Goal: Task Accomplishment & Management: Use online tool/utility

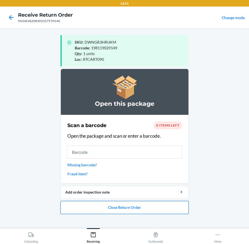
click at [157, 210] on button "Close Return Order" at bounding box center [125, 207] width 128 height 13
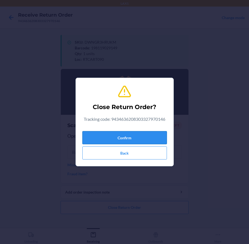
click at [147, 138] on button "Confirm" at bounding box center [124, 137] width 85 height 13
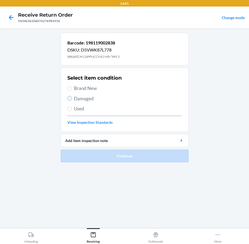
click at [71, 100] on input "Damaged" at bounding box center [69, 98] width 4 height 4
radio input "true"
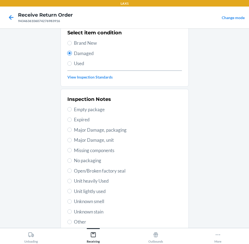
scroll to position [55, 0]
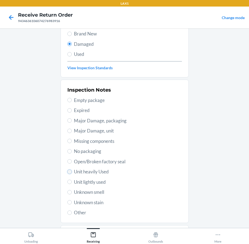
click at [67, 172] on input "Unit heavily Used" at bounding box center [69, 172] width 4 height 4
radio input "true"
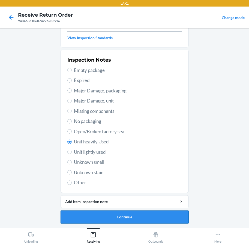
click at [136, 219] on button "Continue" at bounding box center [125, 217] width 128 height 13
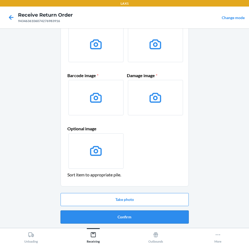
click at [138, 215] on button "Confirm" at bounding box center [125, 217] width 128 height 13
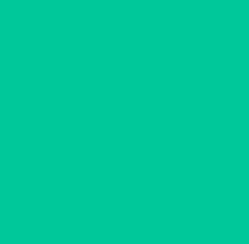
scroll to position [0, 0]
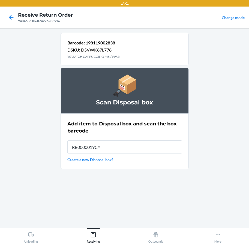
type input "RB0000019CY"
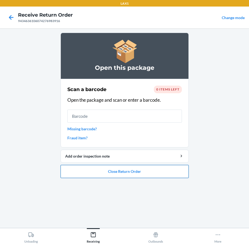
click at [124, 168] on button "Close Return Order" at bounding box center [125, 171] width 128 height 13
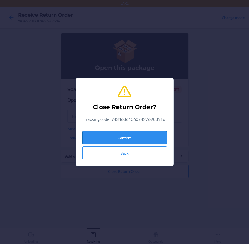
click at [148, 135] on button "Confirm" at bounding box center [124, 137] width 85 height 13
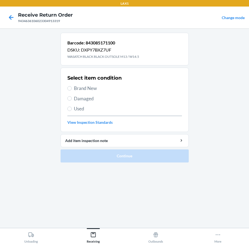
click at [67, 89] on section "Select item condition Brand New Damaged Used View Inspection Standards" at bounding box center [125, 100] width 128 height 64
click at [68, 88] on input "Brand New" at bounding box center [69, 88] width 4 height 4
radio input "true"
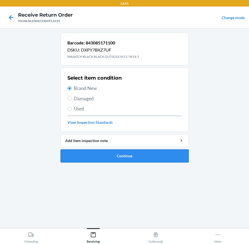
click at [107, 155] on button "Continue" at bounding box center [125, 156] width 128 height 13
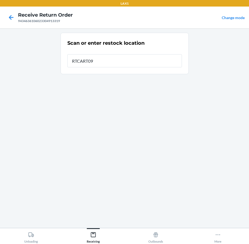
type input "RTCART090"
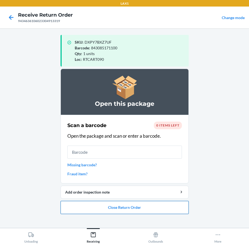
click at [154, 212] on button "Close Return Order" at bounding box center [125, 207] width 128 height 13
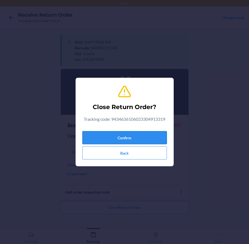
click at [133, 136] on button "Confirm" at bounding box center [124, 137] width 85 height 13
click at [133, 139] on button "Confirm" at bounding box center [124, 137] width 85 height 13
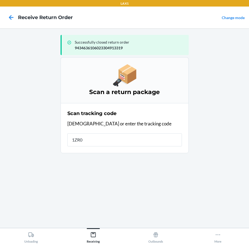
type input "1ZR09"
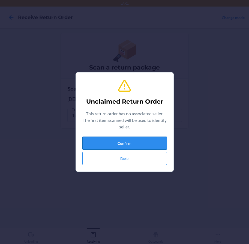
click at [159, 141] on button "Confirm" at bounding box center [124, 143] width 85 height 13
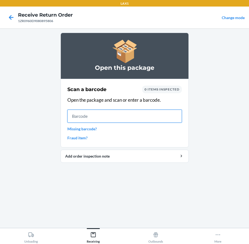
click at [132, 119] on input "text" at bounding box center [124, 116] width 115 height 13
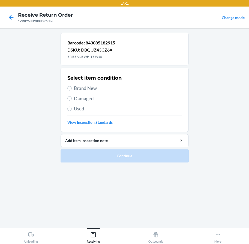
click at [72, 87] on label "Brand New" at bounding box center [124, 88] width 115 height 7
click at [72, 87] on input "Brand New" at bounding box center [69, 88] width 4 height 4
radio input "true"
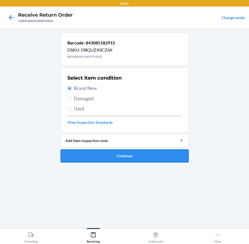
click at [133, 152] on button "Continue" at bounding box center [125, 156] width 128 height 13
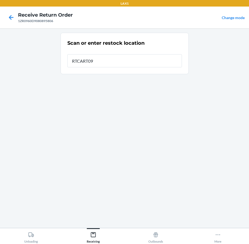
type input "RTCART090"
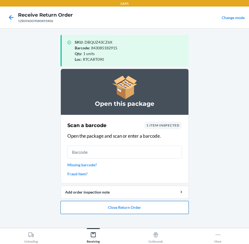
drag, startPoint x: 93, startPoint y: 208, endPoint x: 98, endPoint y: 207, distance: 4.8
click at [98, 207] on button "Close Return Order" at bounding box center [125, 207] width 128 height 13
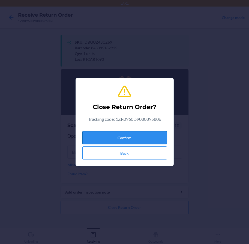
click at [121, 139] on button "Confirm" at bounding box center [124, 137] width 85 height 13
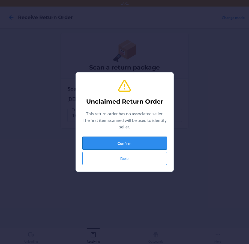
click at [124, 144] on button "Confirm" at bounding box center [124, 143] width 85 height 13
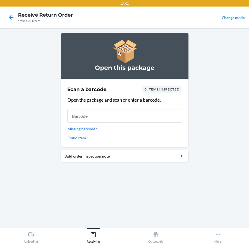
click at [125, 115] on input "text" at bounding box center [124, 116] width 115 height 13
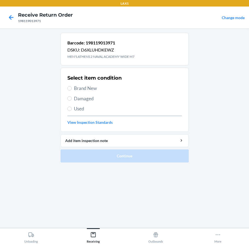
click at [75, 89] on span "Brand New" at bounding box center [128, 88] width 108 height 7
click at [72, 89] on input "Brand New" at bounding box center [69, 88] width 4 height 4
radio input "true"
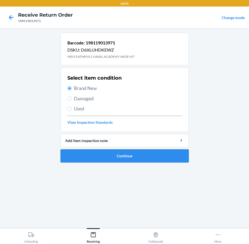
click at [137, 160] on button "Continue" at bounding box center [125, 156] width 128 height 13
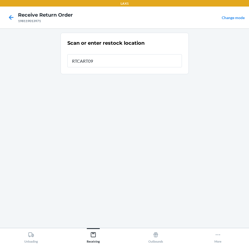
type input "RTCART090"
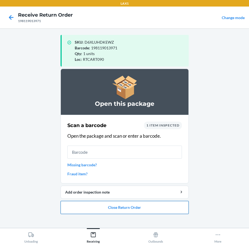
click at [135, 208] on button "Close Return Order" at bounding box center [125, 207] width 128 height 13
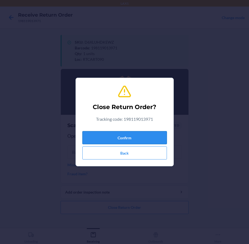
click at [135, 137] on button "Confirm" at bounding box center [124, 137] width 85 height 13
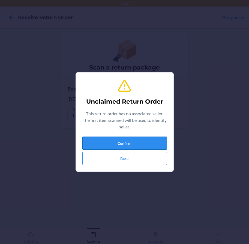
click at [95, 145] on button "Confirm" at bounding box center [124, 143] width 85 height 13
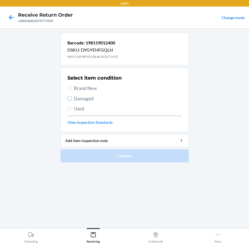
click at [71, 98] on input "Damaged" at bounding box center [69, 98] width 4 height 4
radio input "true"
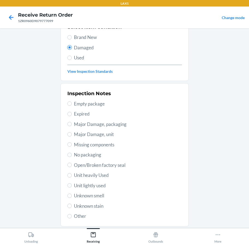
scroll to position [85, 0]
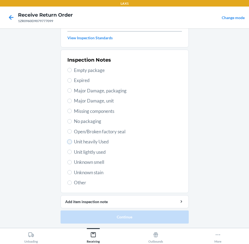
click at [68, 142] on input "Unit heavily Used" at bounding box center [69, 142] width 4 height 4
radio input "true"
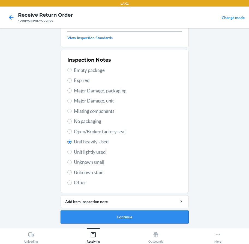
click at [108, 215] on button "Continue" at bounding box center [125, 217] width 128 height 13
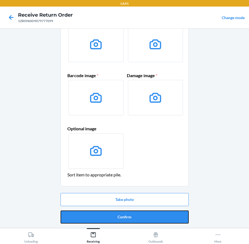
click at [108, 215] on button "Confirm" at bounding box center [125, 217] width 128 height 13
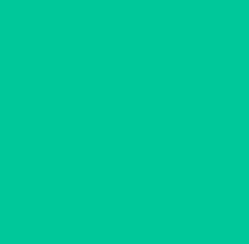
scroll to position [0, 0]
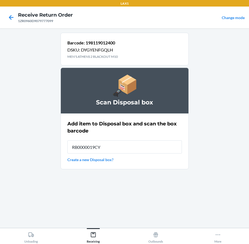
type input "RB0000019CY"
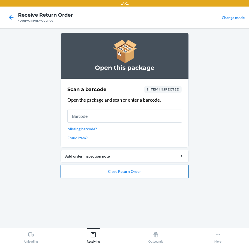
click at [136, 173] on button "Close Return Order" at bounding box center [125, 171] width 128 height 13
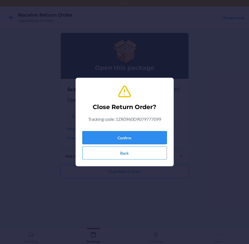
click at [144, 133] on button "Confirm" at bounding box center [124, 137] width 85 height 13
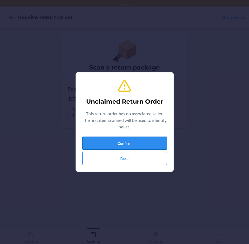
click at [145, 142] on button "Confirm" at bounding box center [124, 143] width 85 height 13
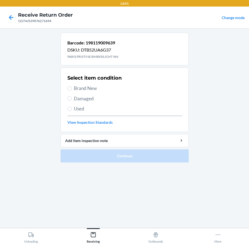
drag, startPoint x: 72, startPoint y: 87, endPoint x: 75, endPoint y: 93, distance: 6.4
click at [72, 87] on label "Brand New" at bounding box center [124, 88] width 115 height 7
click at [72, 87] on input "Brand New" at bounding box center [69, 88] width 4 height 4
radio input "true"
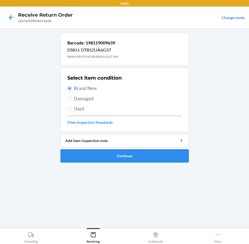
click at [110, 157] on button "Continue" at bounding box center [125, 156] width 128 height 13
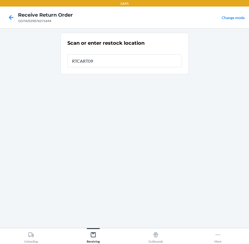
type input "RTCART090"
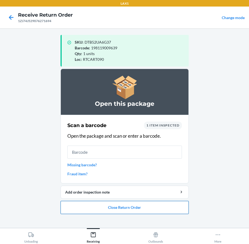
click at [120, 209] on button "Close Return Order" at bounding box center [125, 207] width 128 height 13
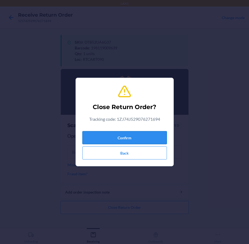
click at [134, 138] on button "Confirm" at bounding box center [124, 137] width 85 height 13
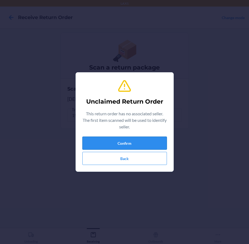
click at [129, 148] on button "Confirm" at bounding box center [124, 143] width 85 height 13
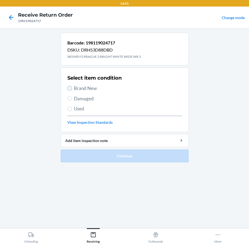
click at [68, 89] on input "Brand New" at bounding box center [69, 88] width 4 height 4
radio input "true"
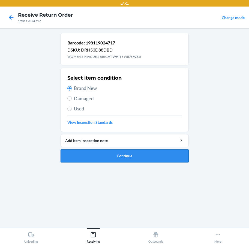
click at [117, 154] on button "Continue" at bounding box center [125, 156] width 128 height 13
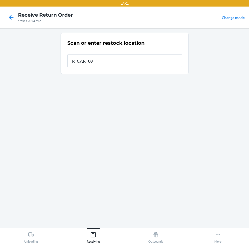
type input "RTCART090"
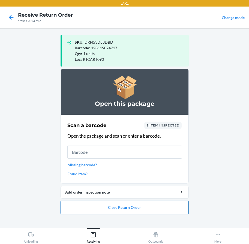
click at [172, 204] on button "Close Return Order" at bounding box center [125, 207] width 128 height 13
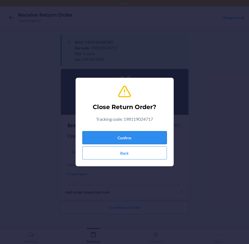
click at [142, 140] on button "Confirm" at bounding box center [124, 137] width 85 height 13
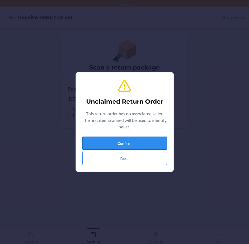
click at [144, 143] on button "Confirm" at bounding box center [124, 143] width 85 height 13
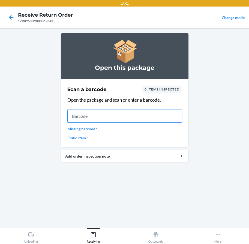
click at [77, 118] on input "text" at bounding box center [124, 116] width 115 height 13
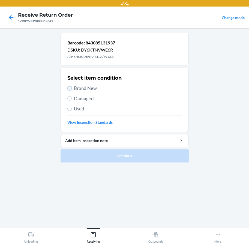
click at [71, 88] on input "Brand New" at bounding box center [69, 88] width 4 height 4
radio input "true"
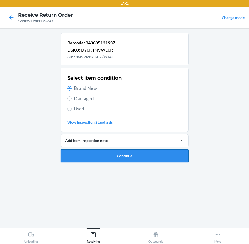
click at [119, 155] on button "Continue" at bounding box center [125, 156] width 128 height 13
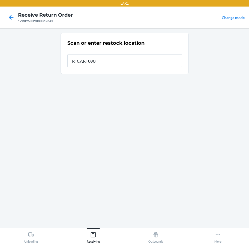
type input "RTCART090"
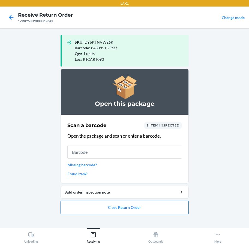
click at [135, 210] on button "Close Return Order" at bounding box center [125, 207] width 128 height 13
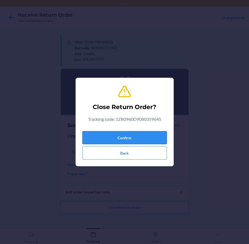
click at [120, 135] on button "Confirm" at bounding box center [124, 137] width 85 height 13
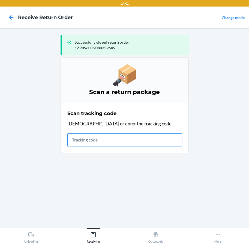
click at [105, 140] on input "text" at bounding box center [124, 139] width 115 height 13
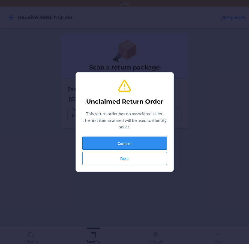
click at [133, 144] on button "Confirm" at bounding box center [124, 143] width 85 height 13
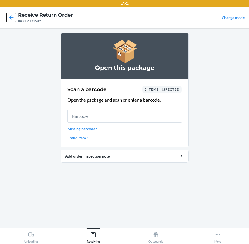
click at [9, 19] on icon at bounding box center [11, 17] width 9 height 9
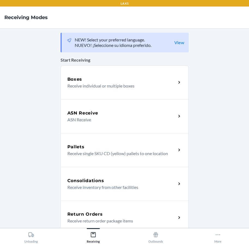
click at [110, 218] on p "Receive return order package items" at bounding box center [119, 221] width 105 height 7
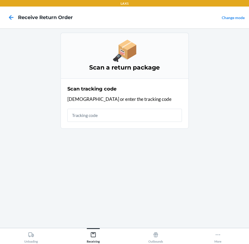
click at [110, 217] on div "Scan a return package Scan tracking code Scan or enter the tracking code" at bounding box center [125, 128] width 128 height 191
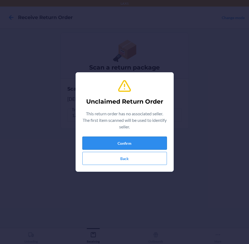
click at [127, 140] on button "Confirm" at bounding box center [124, 143] width 85 height 13
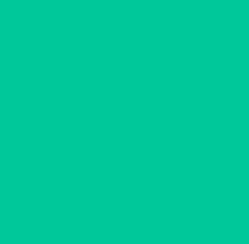
click at [127, 140] on link "Fraud item?" at bounding box center [124, 138] width 115 height 6
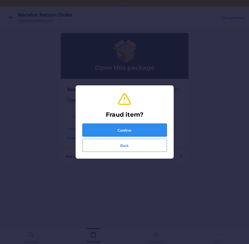
click at [129, 132] on button "Confirm" at bounding box center [124, 130] width 85 height 13
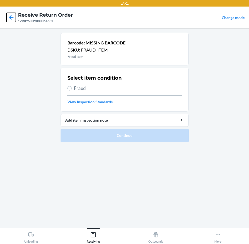
click at [11, 19] on icon at bounding box center [11, 17] width 5 height 5
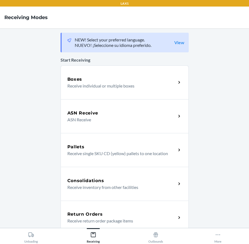
click at [102, 214] on div "Return Orders" at bounding box center [121, 214] width 109 height 7
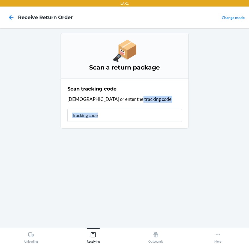
click at [102, 214] on div "Scan a return package Scan tracking code Scan or enter the tracking code" at bounding box center [125, 128] width 128 height 191
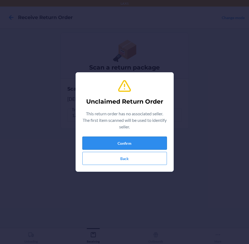
click at [153, 142] on button "Confirm" at bounding box center [124, 143] width 85 height 13
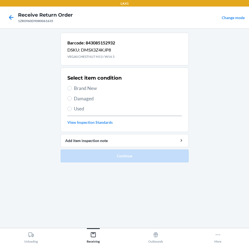
click at [73, 87] on label "Brand New" at bounding box center [124, 88] width 115 height 7
click at [72, 87] on input "Brand New" at bounding box center [69, 88] width 4 height 4
radio input "true"
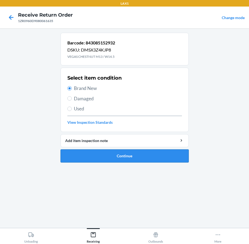
click at [123, 155] on button "Continue" at bounding box center [125, 156] width 128 height 13
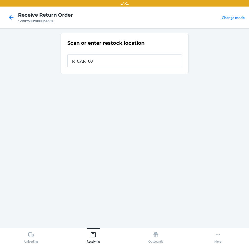
type input "RTCART090"
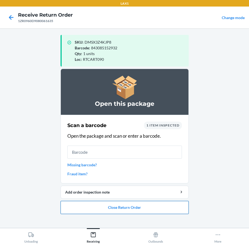
click at [92, 210] on button "Close Return Order" at bounding box center [125, 207] width 128 height 13
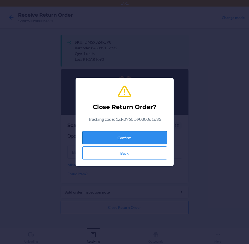
click at [127, 138] on button "Confirm" at bounding box center [124, 137] width 85 height 13
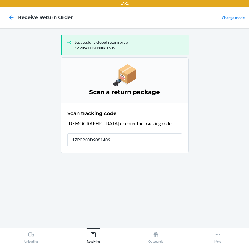
type input "1ZR0960D90814099"
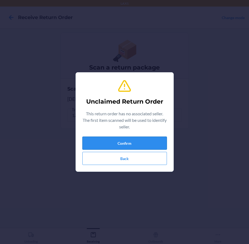
click at [116, 141] on button "Confirm" at bounding box center [124, 143] width 85 height 13
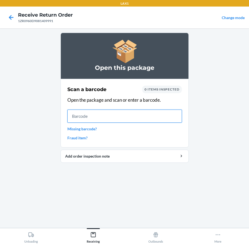
click at [86, 115] on input "text" at bounding box center [124, 116] width 115 height 13
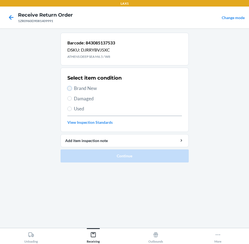
click at [70, 89] on input "Brand New" at bounding box center [69, 88] width 4 height 4
radio input "true"
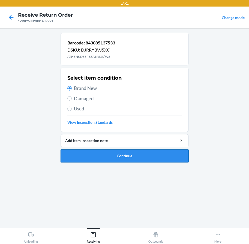
click at [123, 157] on button "Continue" at bounding box center [125, 156] width 128 height 13
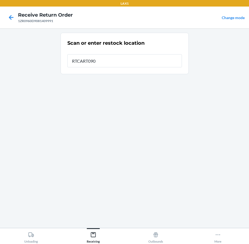
type input "RTCART090"
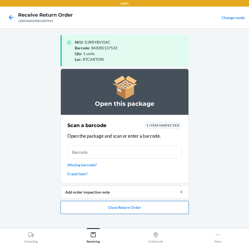
click at [118, 206] on button "Close Return Order" at bounding box center [125, 207] width 128 height 13
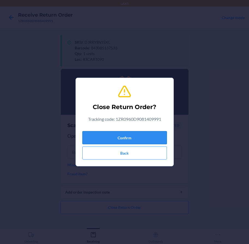
click at [123, 139] on button "Confirm" at bounding box center [124, 137] width 85 height 13
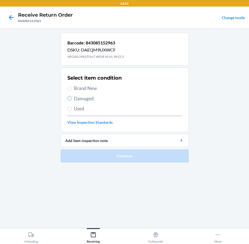
click at [70, 100] on input "Damaged" at bounding box center [69, 98] width 4 height 4
radio input "true"
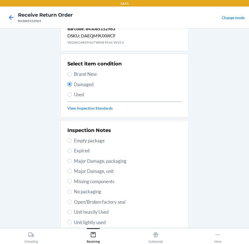
scroll to position [36, 0]
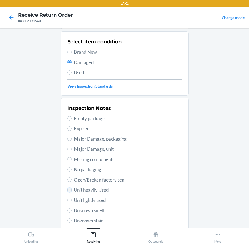
click at [67, 190] on input "Unit heavily Used" at bounding box center [69, 190] width 4 height 4
radio input "true"
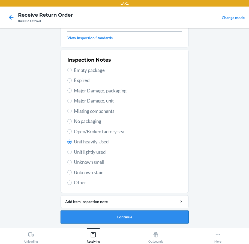
click at [172, 218] on button "Continue" at bounding box center [125, 217] width 128 height 13
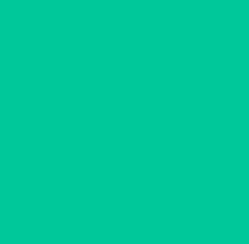
scroll to position [40, 0]
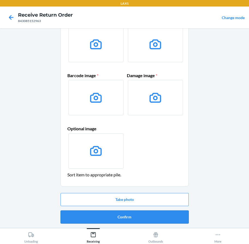
click at [169, 218] on button "Confirm" at bounding box center [125, 217] width 128 height 13
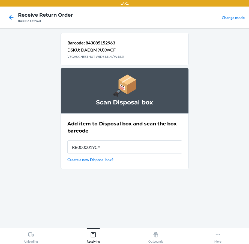
type input "RB0000019CY"
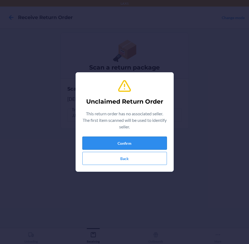
click at [136, 145] on button "Confirm" at bounding box center [124, 143] width 85 height 13
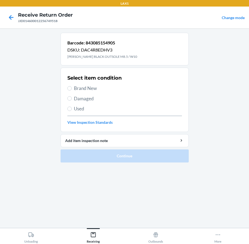
click at [74, 98] on span "Damaged" at bounding box center [128, 98] width 108 height 7
click at [72, 98] on input "Damaged" at bounding box center [69, 98] width 4 height 4
radio input "true"
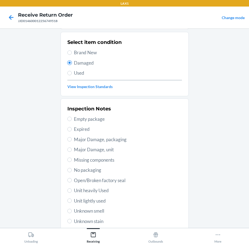
scroll to position [36, 0]
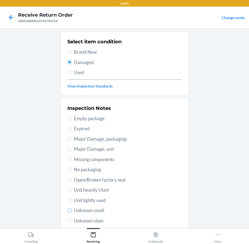
click at [69, 210] on input "Unknown smell" at bounding box center [69, 210] width 4 height 4
radio input "true"
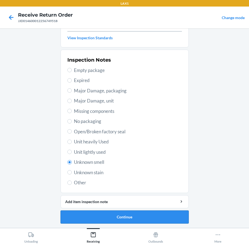
click at [106, 215] on button "Continue" at bounding box center [125, 217] width 128 height 13
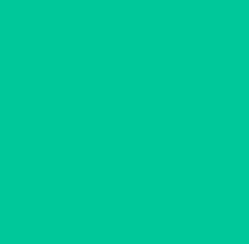
scroll to position [40, 0]
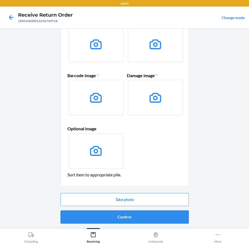
click at [107, 215] on button "Confirm" at bounding box center [125, 217] width 128 height 13
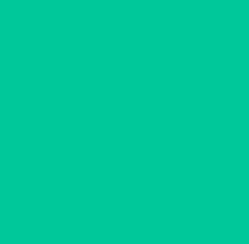
scroll to position [0, 0]
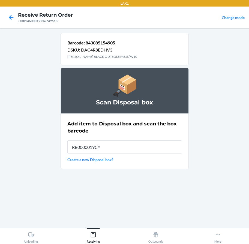
type input "RB0000019CY"
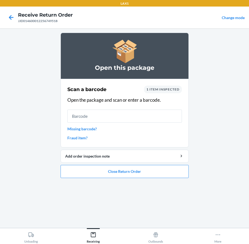
click at [105, 163] on li "Open this package Scan a barcode 1 item inspected Open the package and scan or …" at bounding box center [125, 105] width 128 height 145
click at [106, 172] on button "Close Return Order" at bounding box center [125, 171] width 128 height 13
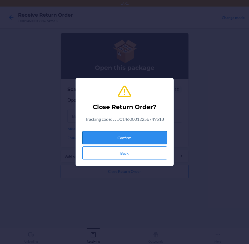
click at [138, 140] on button "Confirm" at bounding box center [124, 137] width 85 height 13
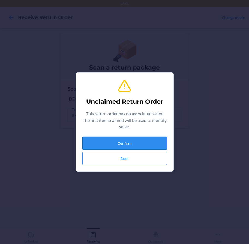
click at [110, 140] on button "Confirm" at bounding box center [124, 143] width 85 height 13
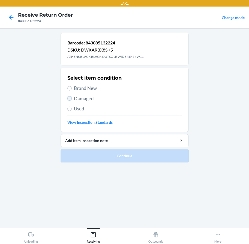
click at [70, 98] on input "Damaged" at bounding box center [69, 98] width 4 height 4
radio input "true"
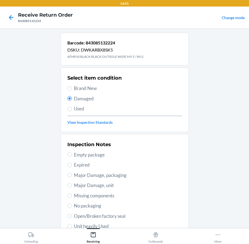
scroll to position [36, 0]
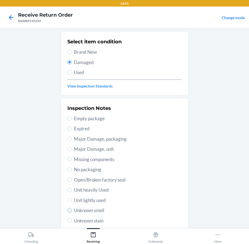
click at [68, 212] on input "Unknown smell" at bounding box center [69, 210] width 4 height 4
radio input "true"
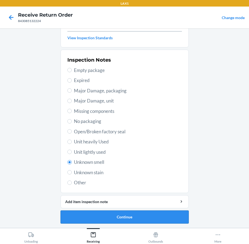
click at [94, 214] on button "Continue" at bounding box center [125, 217] width 128 height 13
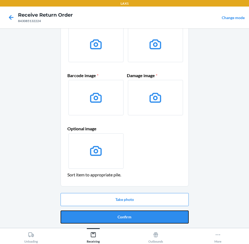
click at [94, 214] on button "Confirm" at bounding box center [125, 217] width 128 height 13
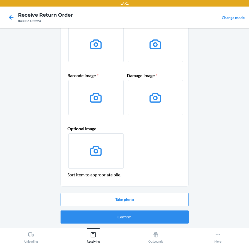
scroll to position [0, 0]
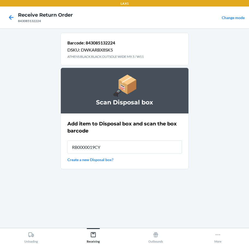
type input "RB0000019CY"
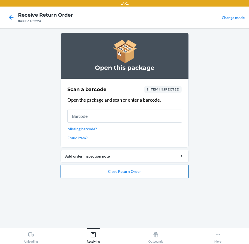
click at [150, 170] on button "Close Return Order" at bounding box center [125, 171] width 128 height 13
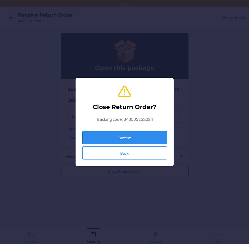
click at [141, 141] on button "Confirm" at bounding box center [124, 137] width 85 height 13
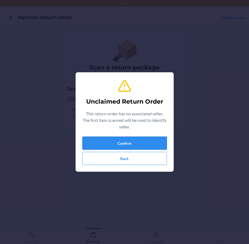
click at [142, 149] on button "Confirm" at bounding box center [124, 143] width 85 height 13
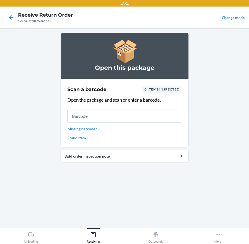
click at [110, 112] on input "text" at bounding box center [124, 116] width 115 height 13
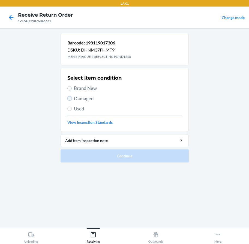
click at [69, 99] on input "Damaged" at bounding box center [69, 98] width 4 height 4
radio input "true"
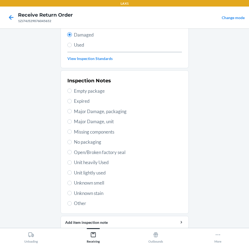
scroll to position [73, 0]
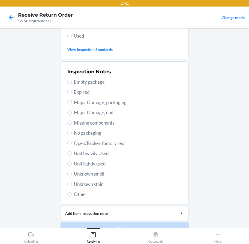
click at [70, 164] on label "Unit lightly used" at bounding box center [124, 163] width 115 height 7
click at [70, 164] on input "Unit lightly used" at bounding box center [69, 164] width 4 height 4
radio input "true"
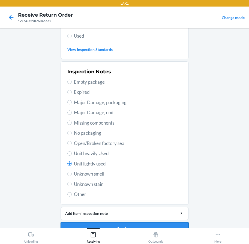
click at [111, 225] on button "Continue" at bounding box center [125, 228] width 128 height 13
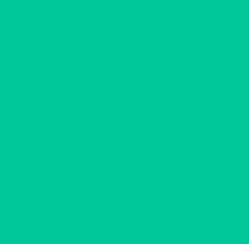
scroll to position [40, 0]
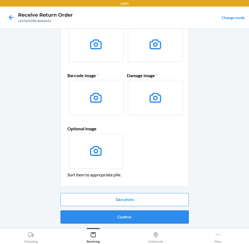
click at [118, 216] on button "Confirm" at bounding box center [125, 217] width 128 height 13
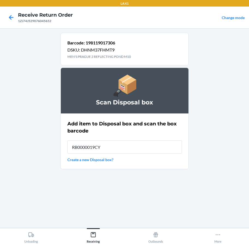
type input "RB0000019CY"
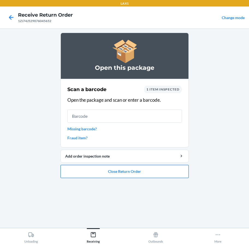
click at [121, 173] on button "Close Return Order" at bounding box center [125, 171] width 128 height 13
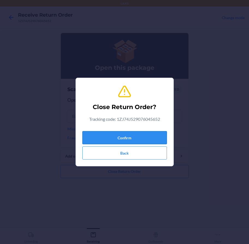
click at [136, 135] on button "Confirm" at bounding box center [124, 137] width 85 height 13
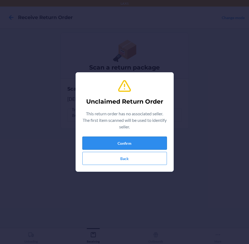
click at [133, 145] on button "Confirm" at bounding box center [124, 143] width 85 height 13
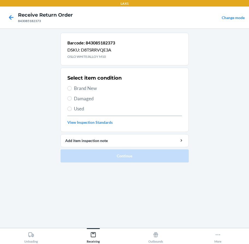
click at [73, 87] on label "Brand New" at bounding box center [124, 88] width 115 height 7
click at [72, 87] on input "Brand New" at bounding box center [69, 88] width 4 height 4
radio input "true"
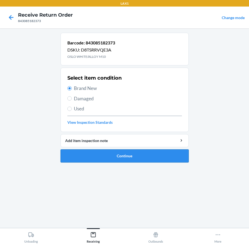
click at [127, 156] on button "Continue" at bounding box center [125, 156] width 128 height 13
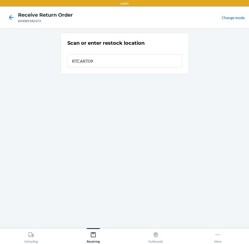
type input "RTCART090"
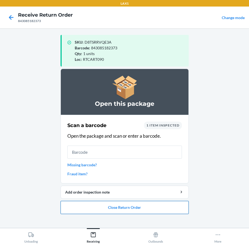
click at [108, 207] on button "Close Return Order" at bounding box center [125, 207] width 128 height 13
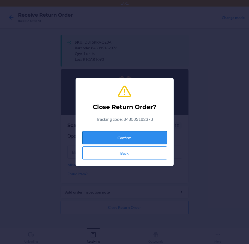
click at [136, 134] on button "Confirm" at bounding box center [124, 137] width 85 height 13
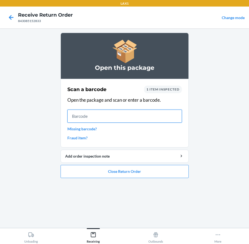
click at [126, 120] on input "text" at bounding box center [124, 116] width 115 height 13
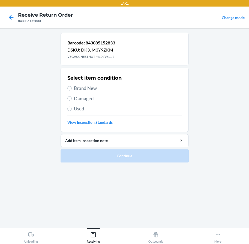
click at [72, 89] on label "Brand New" at bounding box center [124, 88] width 115 height 7
click at [72, 89] on input "Brand New" at bounding box center [69, 88] width 4 height 4
radio input "true"
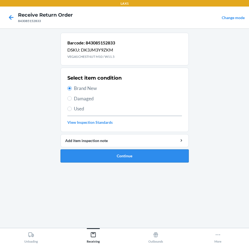
click at [131, 154] on button "Continue" at bounding box center [125, 156] width 128 height 13
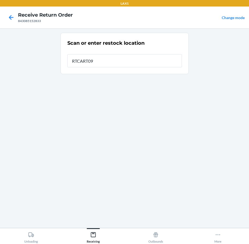
type input "RTCART090"
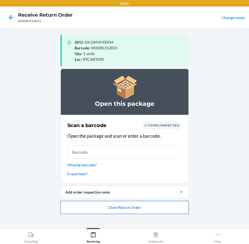
click at [124, 211] on button "Close Return Order" at bounding box center [125, 207] width 128 height 13
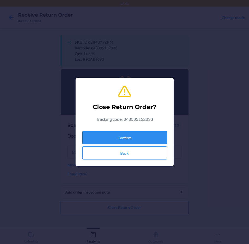
click at [144, 140] on button "Confirm" at bounding box center [124, 137] width 85 height 13
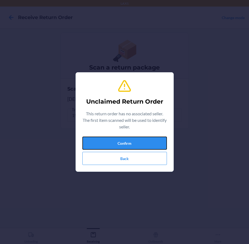
click at [144, 140] on button "Confirm" at bounding box center [124, 143] width 85 height 13
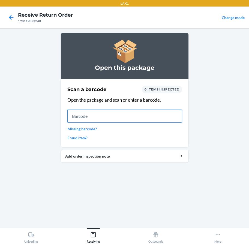
click at [90, 115] on input "text" at bounding box center [124, 116] width 115 height 13
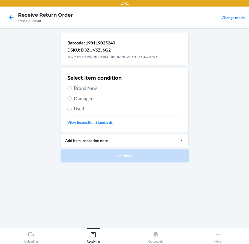
click at [73, 89] on label "Brand New" at bounding box center [124, 88] width 115 height 7
click at [72, 89] on input "Brand New" at bounding box center [69, 88] width 4 height 4
radio input "true"
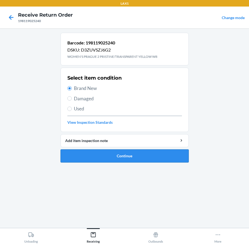
click at [109, 157] on button "Continue" at bounding box center [125, 156] width 128 height 13
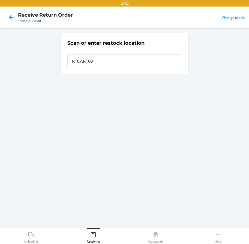
type input "RTCART090"
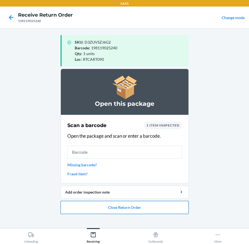
click at [123, 207] on button "Close Return Order" at bounding box center [125, 207] width 128 height 13
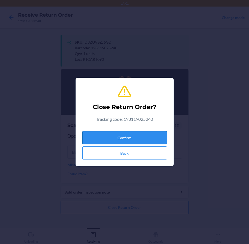
click at [152, 133] on button "Confirm" at bounding box center [124, 137] width 85 height 13
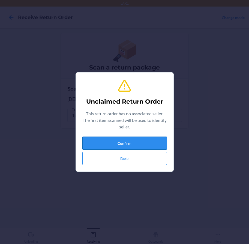
click at [94, 140] on button "Confirm" at bounding box center [124, 143] width 85 height 13
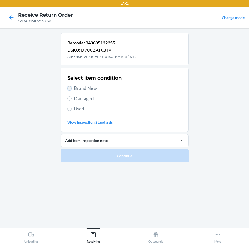
click at [69, 87] on input "Brand New" at bounding box center [69, 88] width 4 height 4
radio input "true"
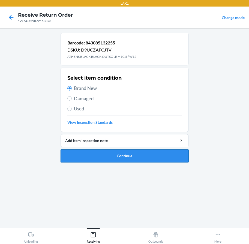
click at [99, 156] on button "Continue" at bounding box center [125, 156] width 128 height 13
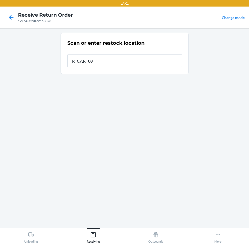
type input "RTCART090"
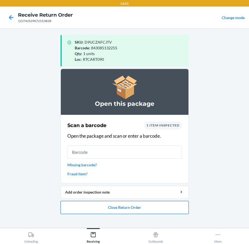
click at [121, 208] on button "Close Return Order" at bounding box center [125, 207] width 128 height 13
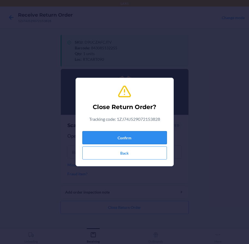
click at [122, 141] on button "Confirm" at bounding box center [124, 137] width 85 height 13
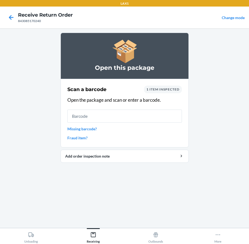
click at [139, 114] on input "text" at bounding box center [124, 116] width 115 height 13
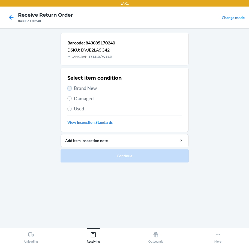
click at [69, 89] on input "Brand New" at bounding box center [69, 88] width 4 height 4
radio input "true"
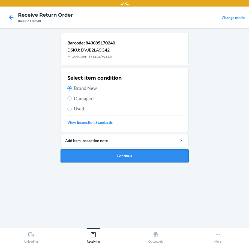
click at [101, 158] on button "Continue" at bounding box center [125, 156] width 128 height 13
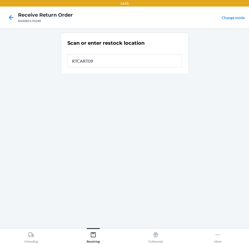
type input "RTCART090"
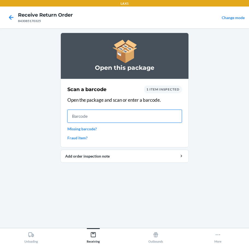
drag, startPoint x: 101, startPoint y: 118, endPoint x: 102, endPoint y: 115, distance: 2.9
click at [102, 118] on input "text" at bounding box center [124, 116] width 115 height 13
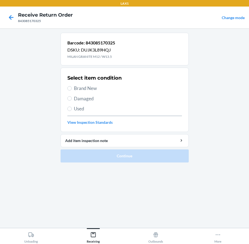
click at [73, 89] on label "Brand New" at bounding box center [124, 88] width 115 height 7
click at [72, 89] on input "Brand New" at bounding box center [69, 88] width 4 height 4
radio input "true"
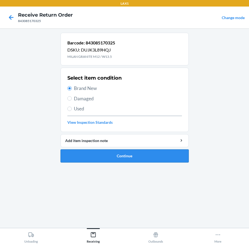
click at [119, 155] on button "Continue" at bounding box center [125, 156] width 128 height 13
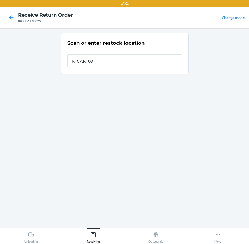
type input "RTCART090"
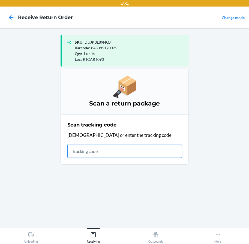
click at [135, 153] on input "text" at bounding box center [124, 151] width 115 height 13
type input "1ZR0960D907"
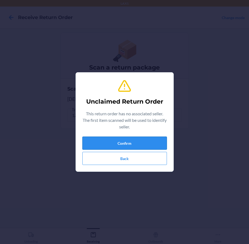
click at [118, 143] on button "Confirm" at bounding box center [124, 143] width 85 height 13
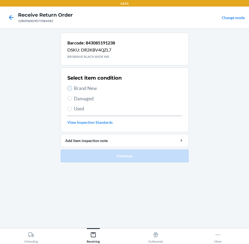
click at [68, 89] on input "Brand New" at bounding box center [69, 88] width 4 height 4
radio input "true"
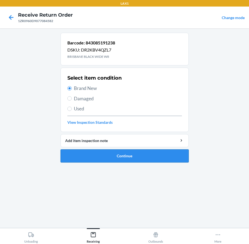
click at [114, 160] on button "Continue" at bounding box center [125, 156] width 128 height 13
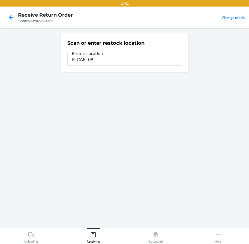
type input "RTCART090"
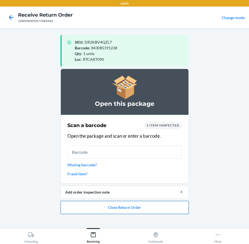
click at [138, 209] on button "Close Return Order" at bounding box center [125, 207] width 128 height 13
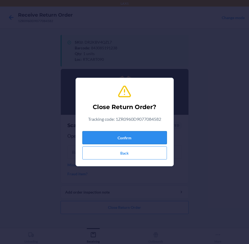
click at [136, 141] on button "Confirm" at bounding box center [124, 137] width 85 height 13
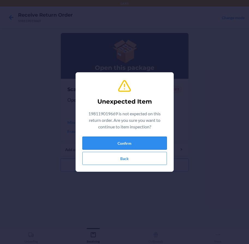
click at [92, 142] on button "Confirm" at bounding box center [124, 143] width 85 height 13
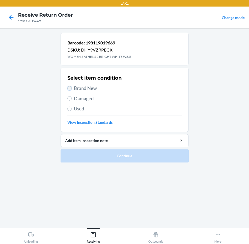
click at [70, 88] on input "Brand New" at bounding box center [69, 88] width 4 height 4
radio input "true"
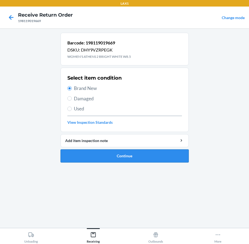
click at [109, 155] on button "Continue" at bounding box center [125, 156] width 128 height 13
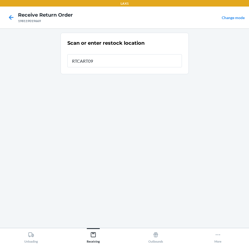
type input "RTCART090"
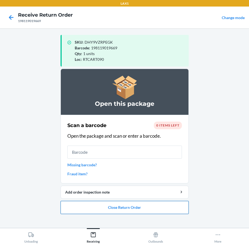
click at [111, 206] on button "Close Return Order" at bounding box center [125, 207] width 128 height 13
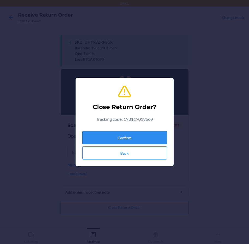
click at [122, 143] on button "Confirm" at bounding box center [124, 137] width 85 height 13
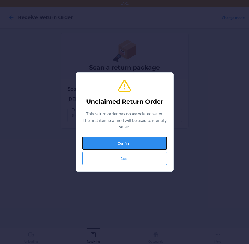
click at [123, 142] on button "Confirm" at bounding box center [124, 143] width 85 height 13
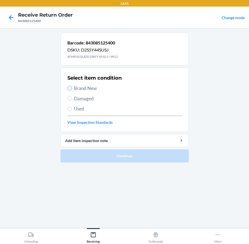
click at [68, 88] on input "Brand New" at bounding box center [69, 88] width 4 height 4
radio input "true"
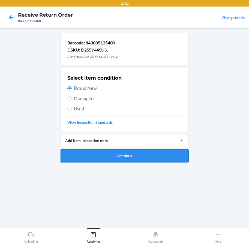
click at [102, 157] on button "Continue" at bounding box center [125, 156] width 128 height 13
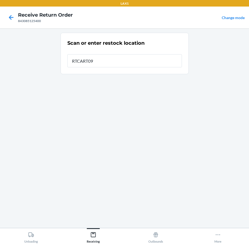
type input "RTCART090"
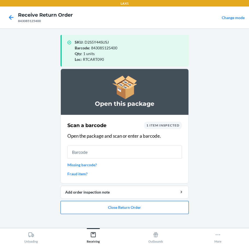
click at [118, 208] on button "Close Return Order" at bounding box center [125, 207] width 128 height 13
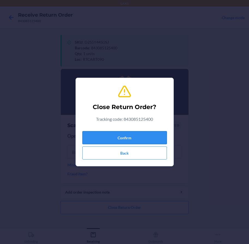
click at [130, 140] on button "Confirm" at bounding box center [124, 137] width 85 height 13
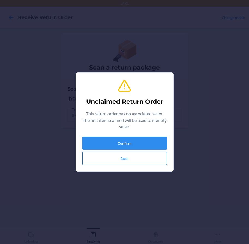
click at [120, 161] on button "Back" at bounding box center [124, 158] width 85 height 13
click at [112, 141] on button "Confirm" at bounding box center [124, 143] width 85 height 13
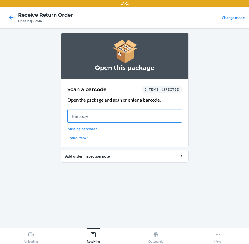
click at [162, 117] on input "text" at bounding box center [124, 116] width 115 height 13
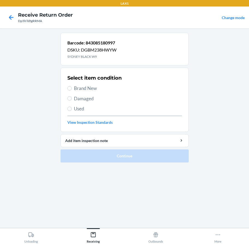
click at [94, 89] on span "Brand New" at bounding box center [128, 88] width 108 height 7
click at [72, 89] on input "Brand New" at bounding box center [69, 88] width 4 height 4
radio input "true"
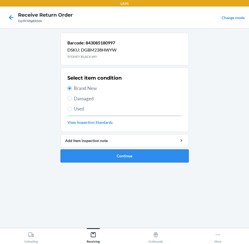
click at [132, 154] on button "Continue" at bounding box center [125, 156] width 128 height 13
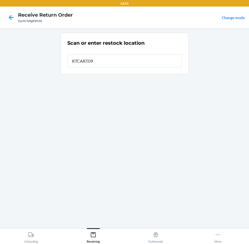
type input "RTCART090"
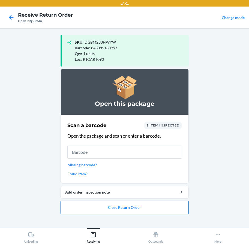
click at [130, 210] on button "Close Return Order" at bounding box center [125, 207] width 128 height 13
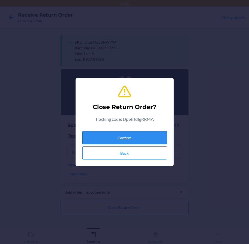
click at [129, 137] on button "Confirm" at bounding box center [124, 137] width 85 height 13
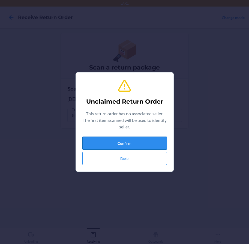
click at [138, 142] on button "Confirm" at bounding box center [124, 143] width 85 height 13
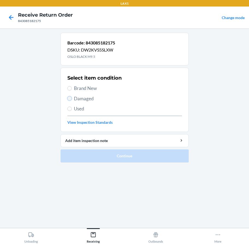
click at [71, 98] on input "Damaged" at bounding box center [69, 98] width 4 height 4
radio input "true"
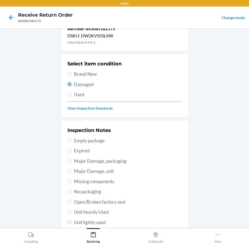
scroll to position [18, 0]
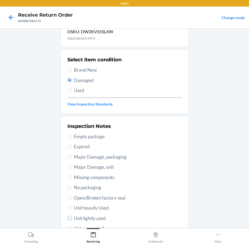
click at [67, 219] on input "Unit lightly used" at bounding box center [69, 218] width 4 height 4
radio input "true"
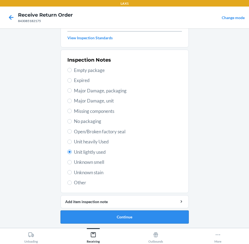
click at [112, 218] on button "Continue" at bounding box center [125, 217] width 128 height 13
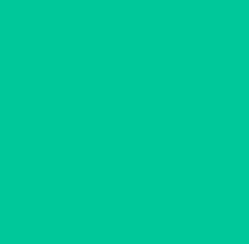
scroll to position [40, 0]
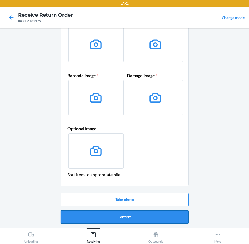
click at [118, 217] on button "Confirm" at bounding box center [125, 217] width 128 height 13
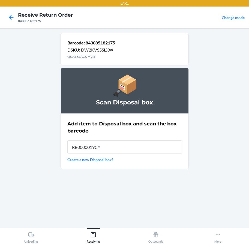
type input "RB0000019CY"
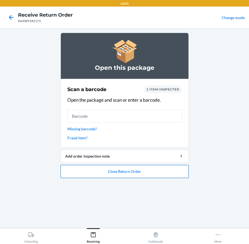
click at [109, 173] on button "Close Return Order" at bounding box center [125, 171] width 128 height 13
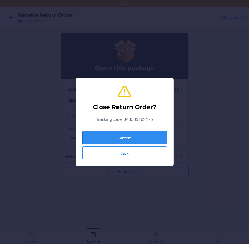
click at [125, 138] on button "Confirm" at bounding box center [124, 137] width 85 height 13
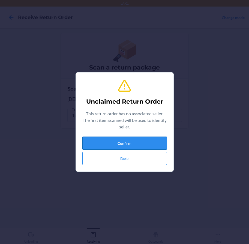
click at [95, 142] on button "Confirm" at bounding box center [124, 143] width 85 height 13
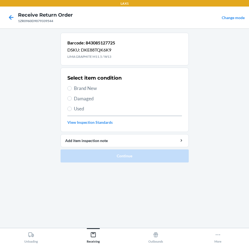
click at [72, 97] on label "Damaged" at bounding box center [124, 98] width 115 height 7
click at [72, 97] on input "Damaged" at bounding box center [69, 98] width 4 height 4
radio input "true"
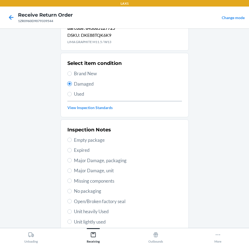
scroll to position [55, 0]
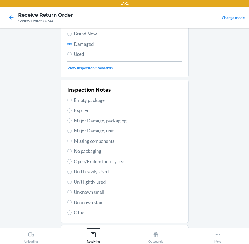
click at [69, 184] on label "Unit lightly used" at bounding box center [124, 182] width 115 height 7
click at [69, 184] on input "Unit lightly used" at bounding box center [69, 182] width 4 height 4
radio input "true"
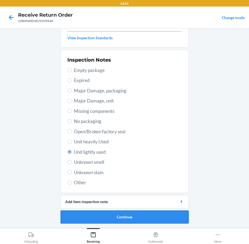
click at [136, 218] on button "Continue" at bounding box center [125, 217] width 128 height 13
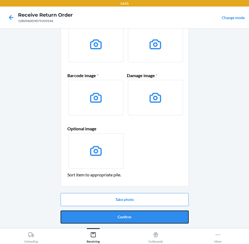
click at [135, 218] on button "Confirm" at bounding box center [125, 217] width 128 height 13
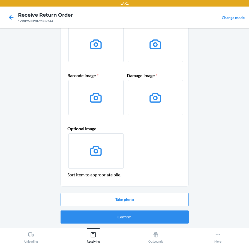
scroll to position [0, 0]
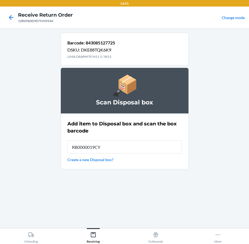
type input "RB0000019CY"
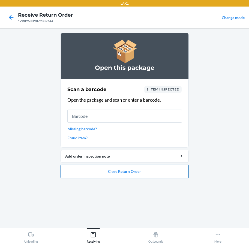
click at [105, 176] on button "Close Return Order" at bounding box center [125, 171] width 128 height 13
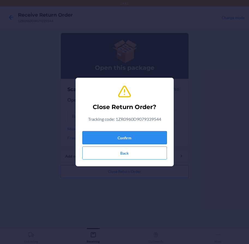
click at [111, 139] on button "Confirm" at bounding box center [124, 137] width 85 height 13
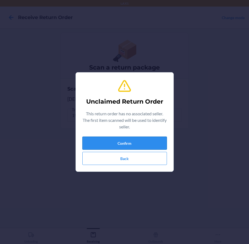
click at [112, 145] on button "Confirm" at bounding box center [124, 143] width 85 height 13
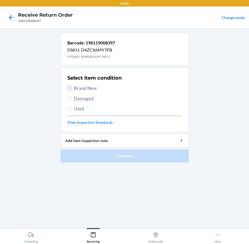
click at [70, 90] on input "Brand New" at bounding box center [69, 88] width 4 height 4
radio input "true"
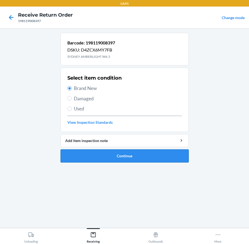
click at [107, 153] on button "Continue" at bounding box center [125, 156] width 128 height 13
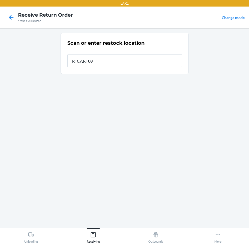
type input "RTCART090"
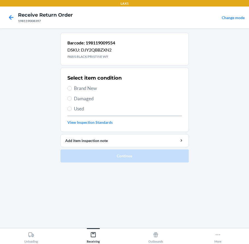
click at [71, 90] on label "Brand New" at bounding box center [124, 88] width 115 height 7
click at [71, 90] on input "Brand New" at bounding box center [69, 88] width 4 height 4
radio input "true"
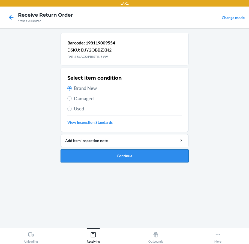
click at [100, 160] on button "Continue" at bounding box center [125, 156] width 128 height 13
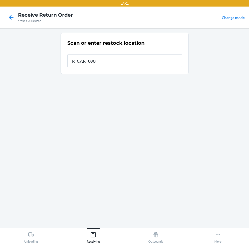
type input "RTCART090"
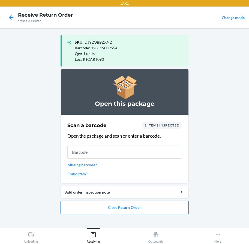
click at [71, 207] on button "Close Return Order" at bounding box center [125, 207] width 128 height 13
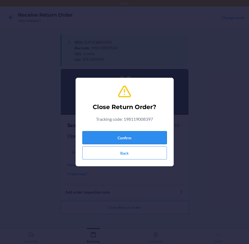
click at [140, 137] on button "Confirm" at bounding box center [124, 137] width 85 height 13
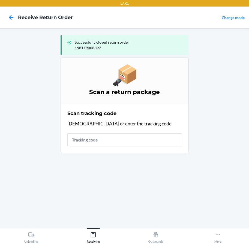
click at [111, 159] on div "Successfully closed return order 198119008397 Scan a return package Scan tracki…" at bounding box center [125, 128] width 128 height 191
drag, startPoint x: 113, startPoint y: 141, endPoint x: 119, endPoint y: 139, distance: 6.7
click at [115, 140] on input "text" at bounding box center [124, 139] width 115 height 13
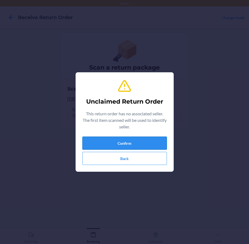
click at [135, 148] on button "Confirm" at bounding box center [124, 143] width 85 height 13
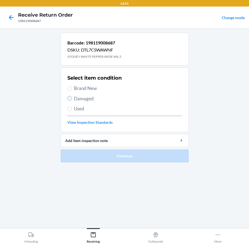
click at [69, 98] on input "Damaged" at bounding box center [69, 98] width 4 height 4
radio input "true"
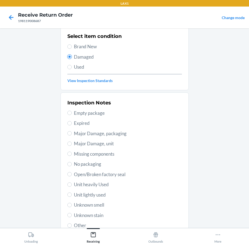
scroll to position [55, 0]
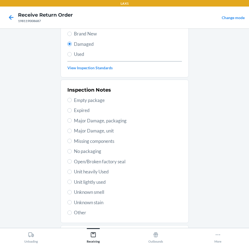
click at [69, 180] on label "Unit lightly used" at bounding box center [124, 182] width 115 height 7
click at [69, 180] on input "Unit lightly used" at bounding box center [69, 182] width 4 height 4
radio input "true"
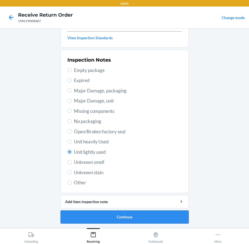
click at [110, 213] on button "Continue" at bounding box center [125, 217] width 128 height 13
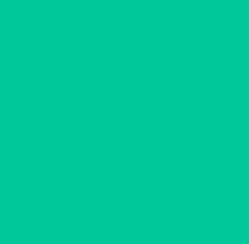
scroll to position [40, 0]
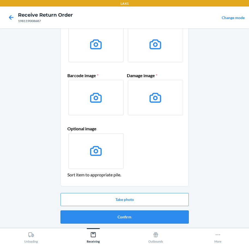
click at [117, 217] on button "Confirm" at bounding box center [125, 217] width 128 height 13
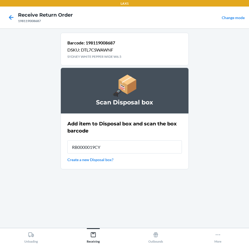
type input "RB0000019CY"
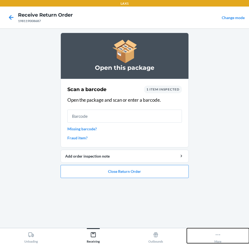
click at [216, 237] on icon at bounding box center [218, 235] width 6 height 6
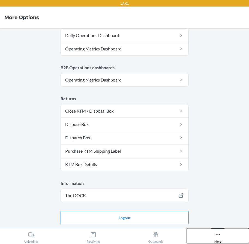
scroll to position [253, 0]
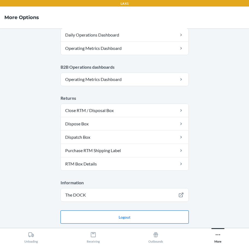
click at [157, 216] on button "Logout" at bounding box center [125, 217] width 128 height 13
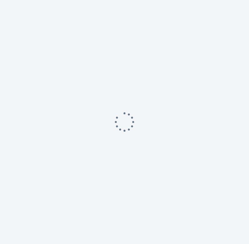
click at [157, 214] on div at bounding box center [124, 122] width 249 height 244
